Goal: Find specific page/section: Find specific page/section

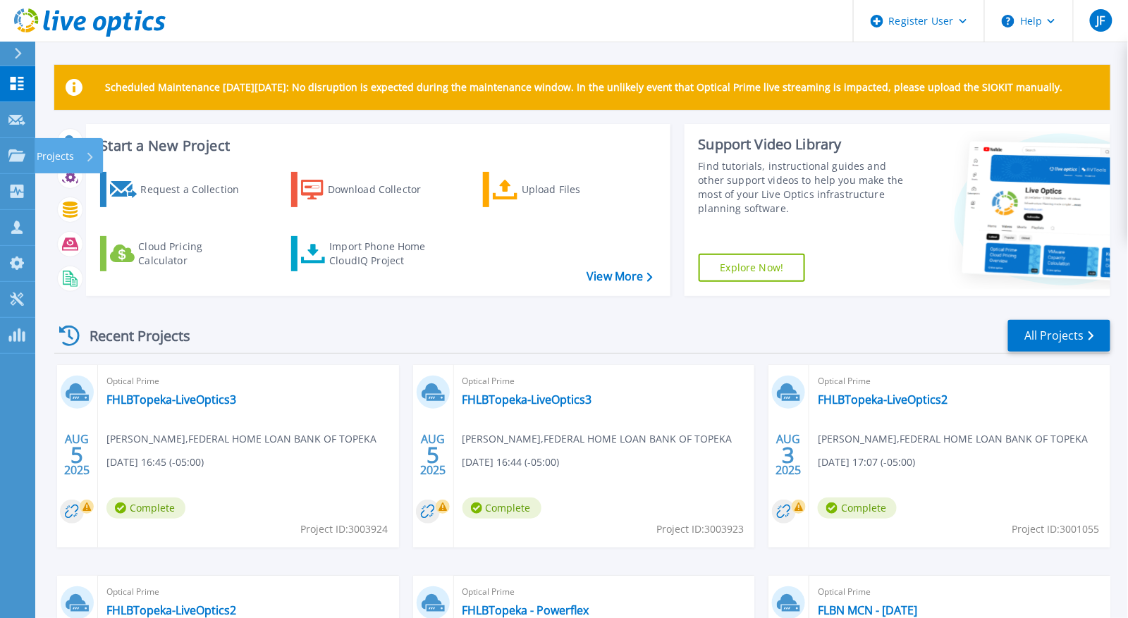
click at [13, 156] on icon at bounding box center [16, 156] width 17 height 12
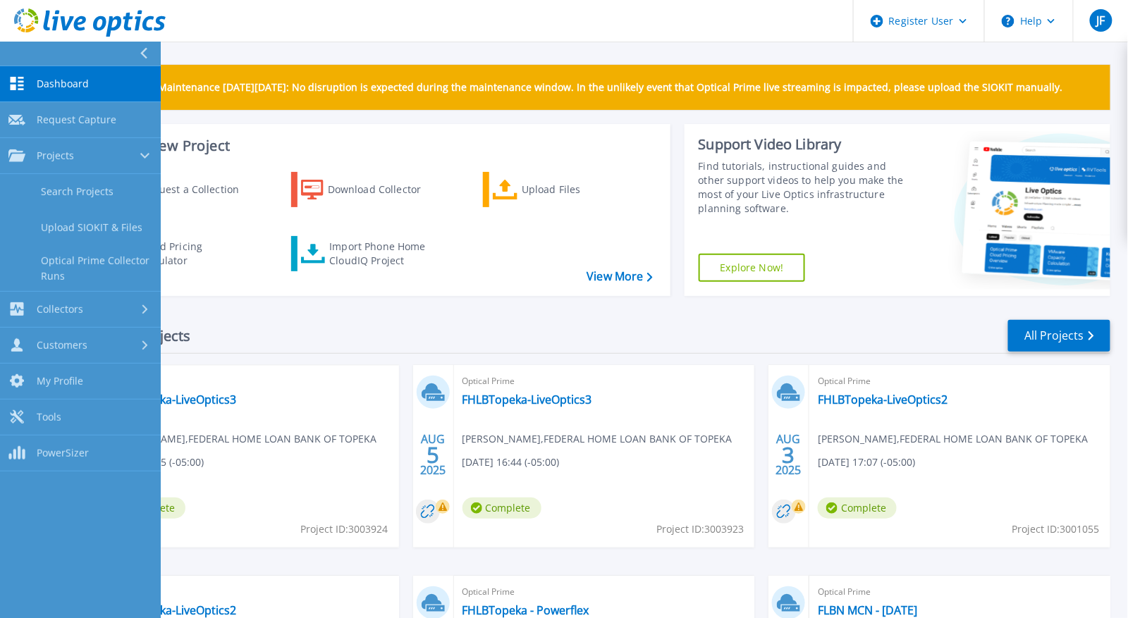
click at [60, 202] on link "Search Projects" at bounding box center [80, 192] width 161 height 36
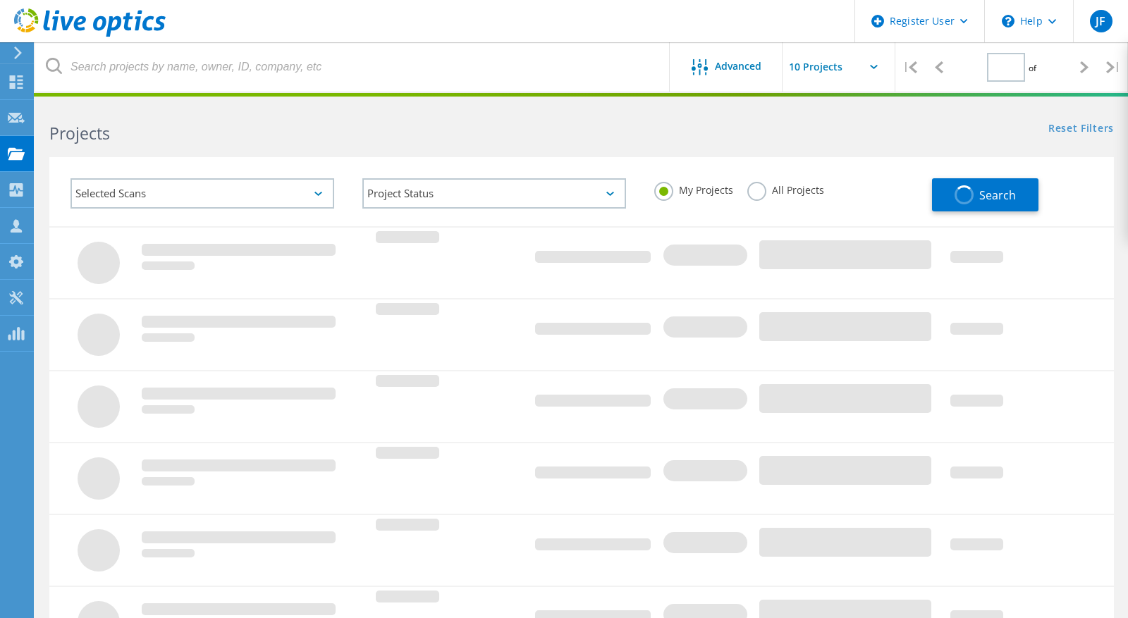
type input "1"
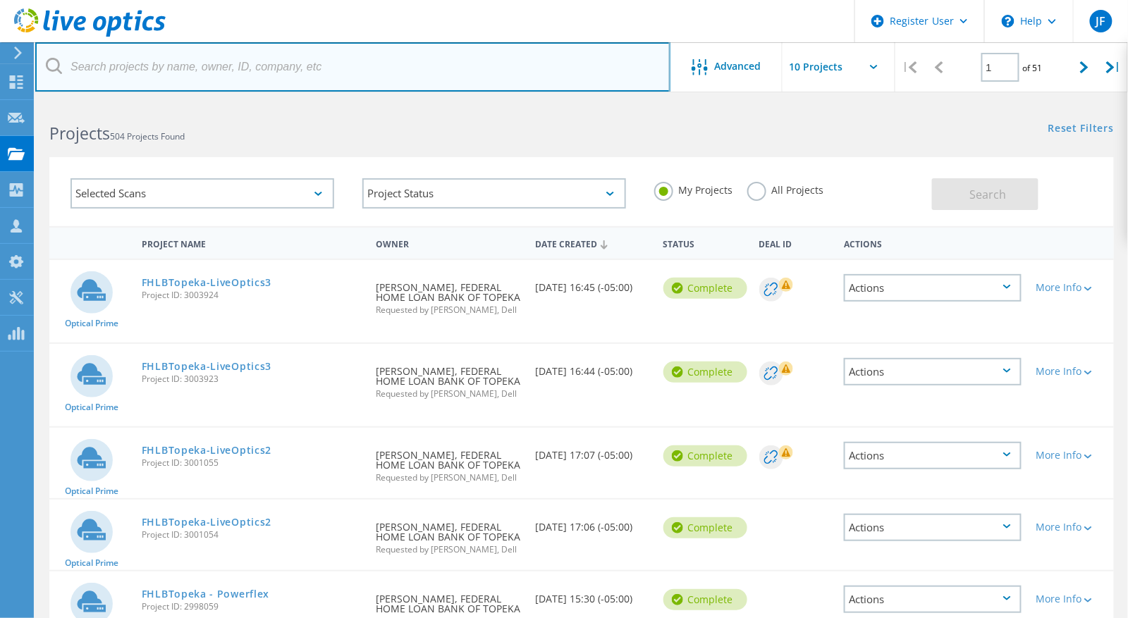
click at [323, 74] on input "text" at bounding box center [352, 66] width 635 height 49
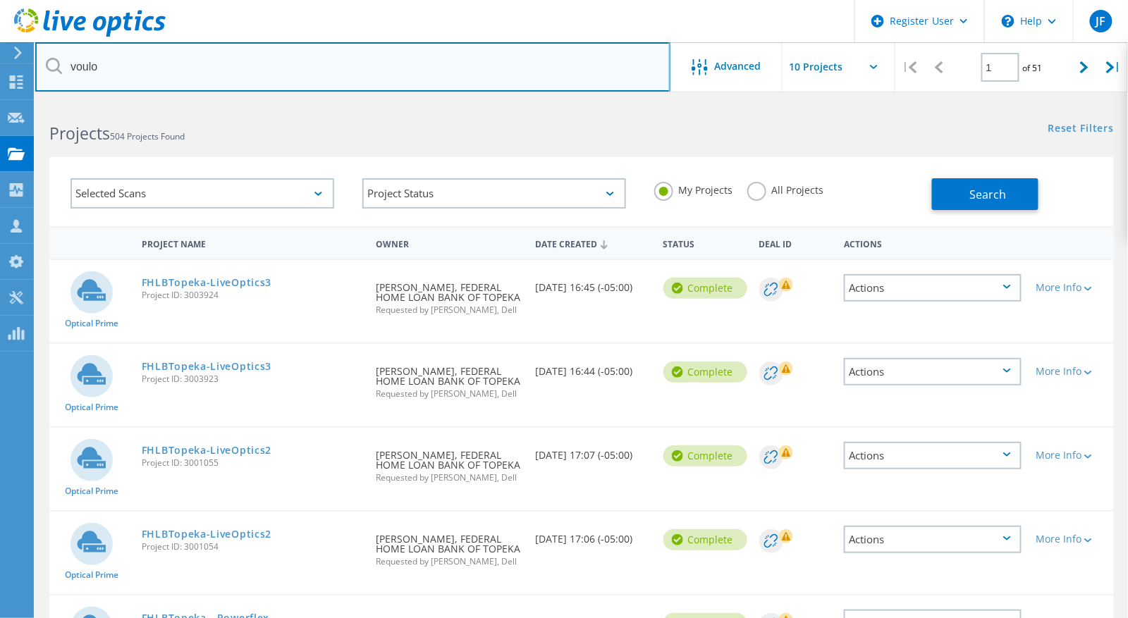
type input "voulo"
